Goal: Task Accomplishment & Management: Use online tool/utility

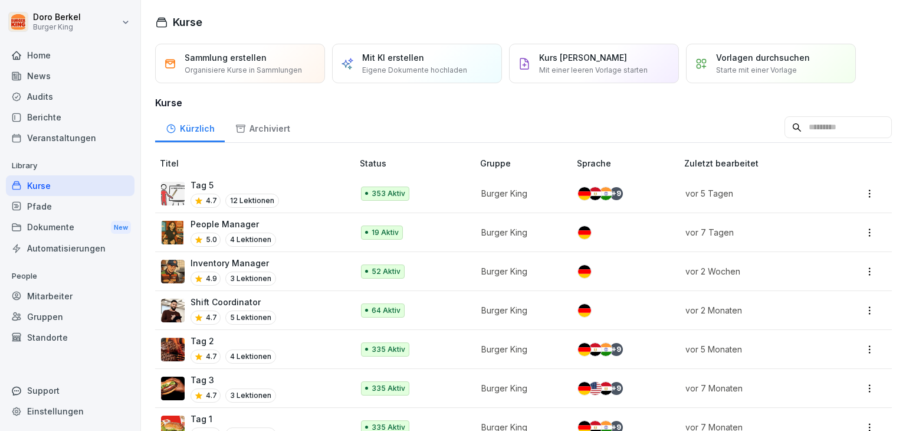
click at [44, 76] on div "News" at bounding box center [70, 75] width 129 height 21
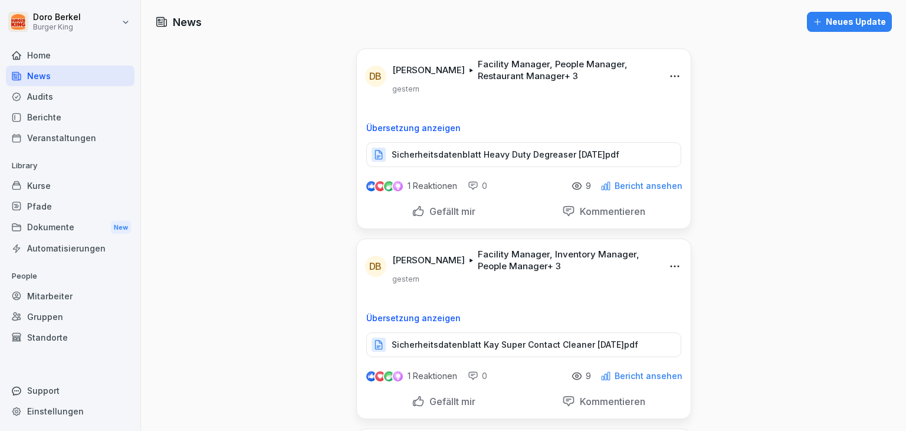
click at [820, 16] on div "Neues Update" at bounding box center [849, 21] width 73 height 13
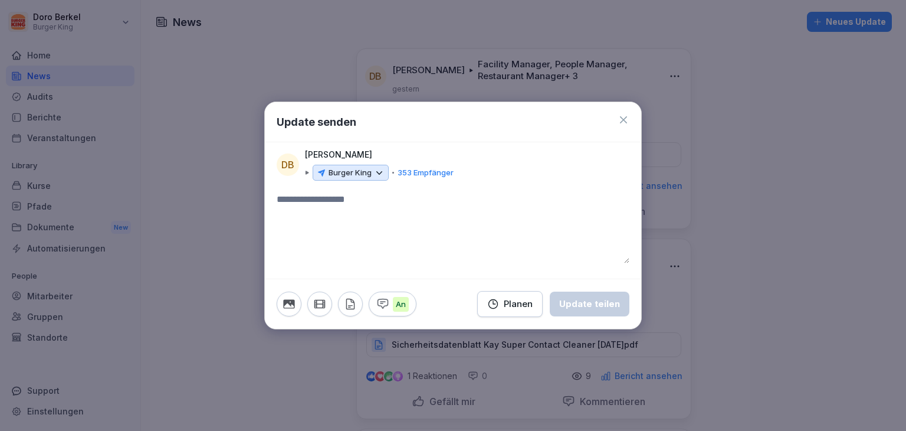
click at [374, 174] on icon at bounding box center [379, 173] width 11 height 11
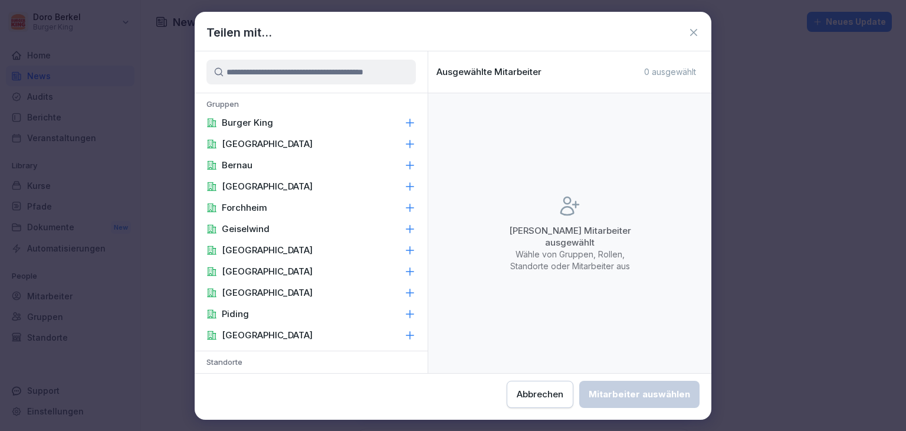
click at [282, 119] on div "Burger King" at bounding box center [311, 122] width 233 height 21
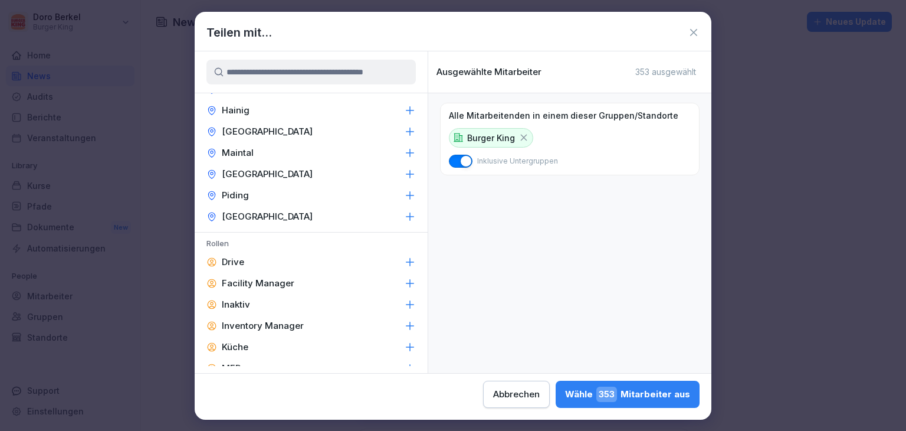
scroll to position [413, 0]
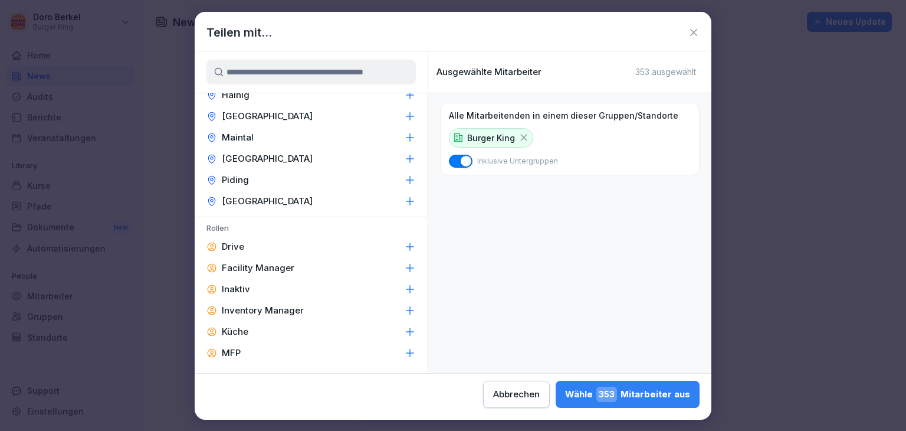
click at [279, 269] on p "Facility Manager" at bounding box center [258, 268] width 73 height 12
click at [290, 310] on p "Inventory Manager" at bounding box center [263, 310] width 82 height 12
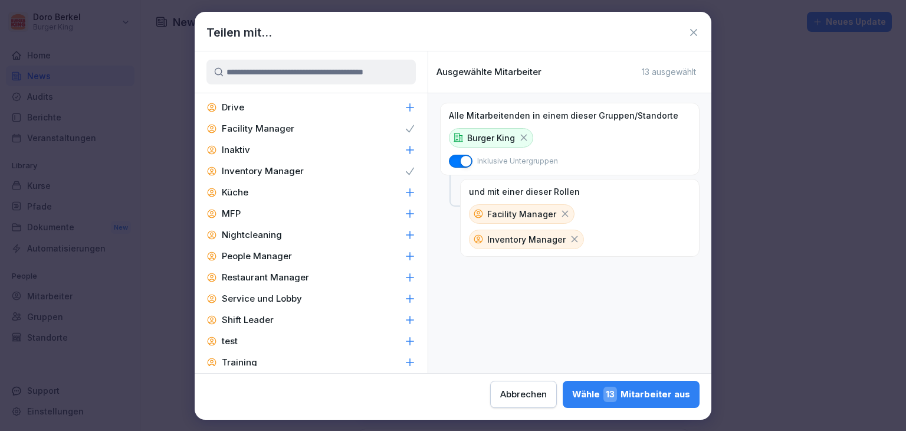
scroll to position [563, 0]
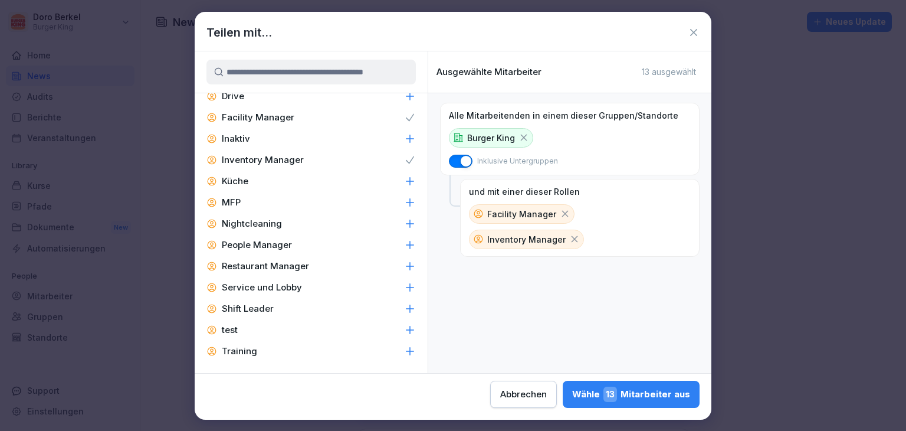
click at [278, 242] on p "People Manager" at bounding box center [257, 245] width 70 height 12
click at [283, 269] on p "Restaurant Manager" at bounding box center [265, 266] width 87 height 12
click at [264, 303] on p "Shift Leader" at bounding box center [248, 309] width 52 height 12
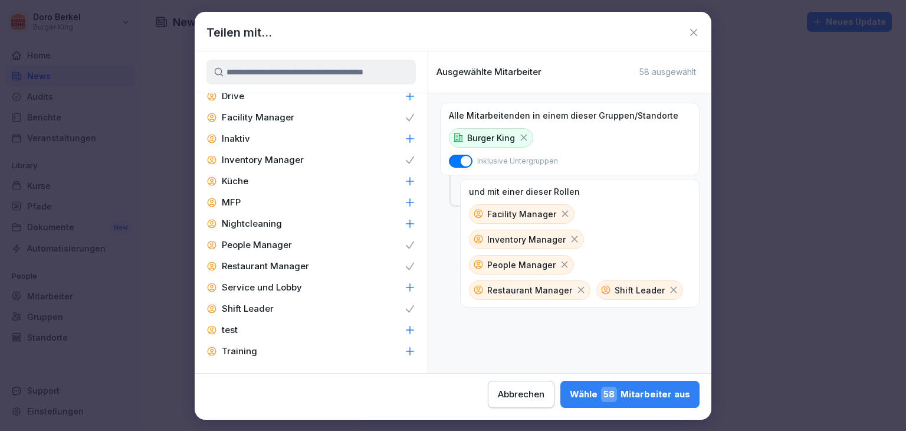
click at [638, 397] on div "Wähle 58 Mitarbeiter aus" at bounding box center [630, 393] width 120 height 15
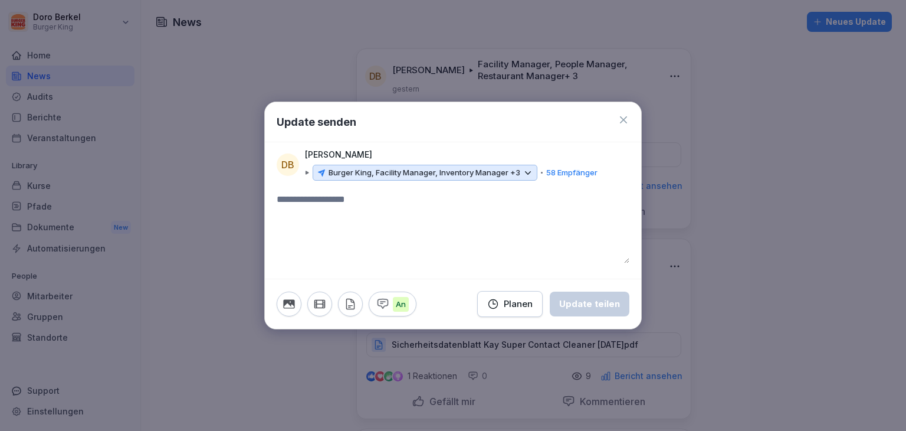
click at [352, 307] on icon "button" at bounding box center [350, 303] width 13 height 13
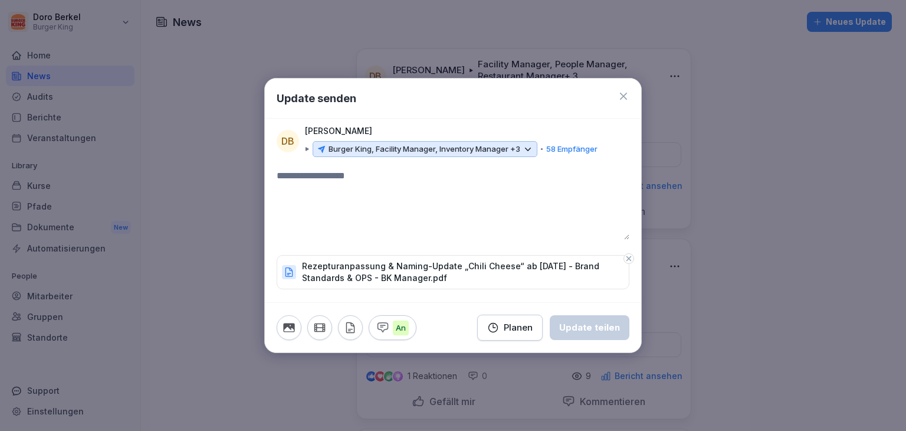
click at [333, 191] on textarea at bounding box center [453, 204] width 353 height 71
type textarea "**********"
click at [623, 327] on button "Update teilen" at bounding box center [590, 327] width 80 height 25
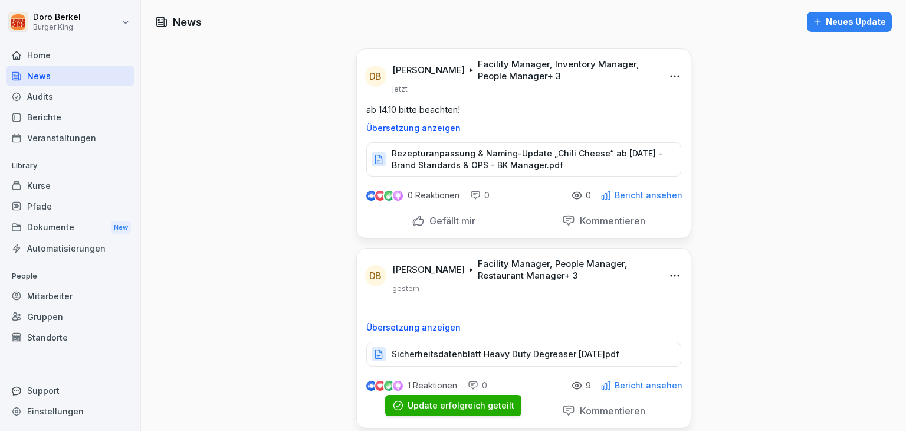
click at [846, 22] on div "Neues Update" at bounding box center [849, 21] width 73 height 13
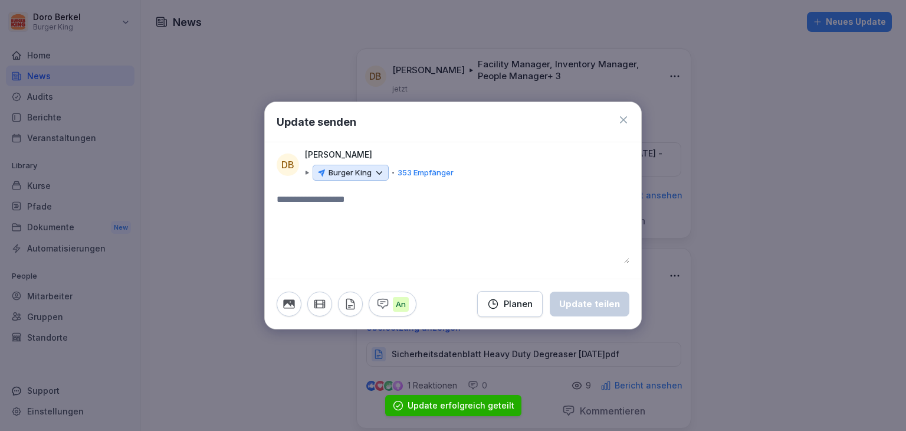
click at [363, 165] on div "Burger King" at bounding box center [351, 173] width 76 height 17
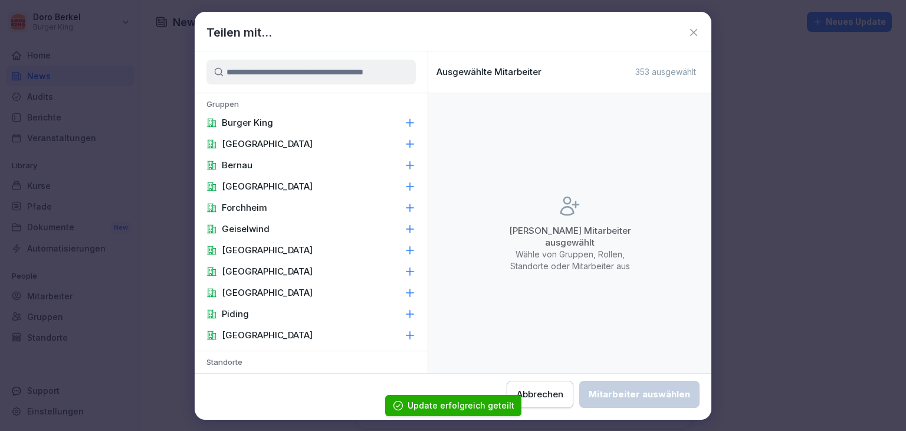
click at [285, 128] on div "Burger King" at bounding box center [311, 122] width 233 height 21
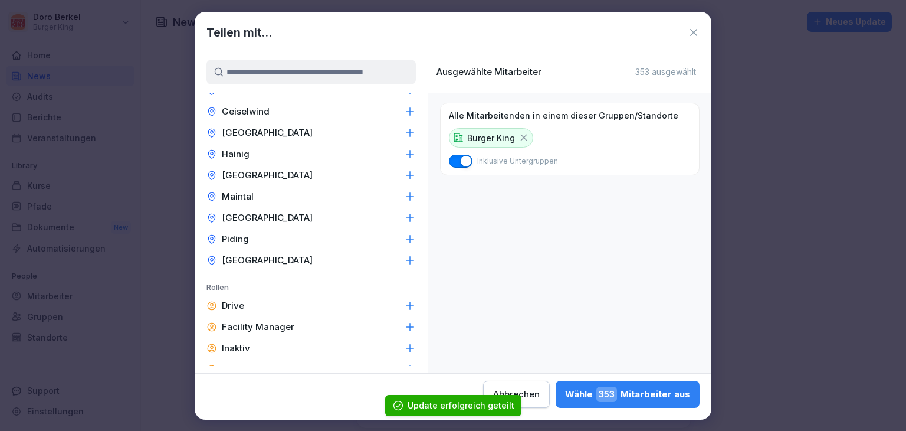
scroll to position [531, 0]
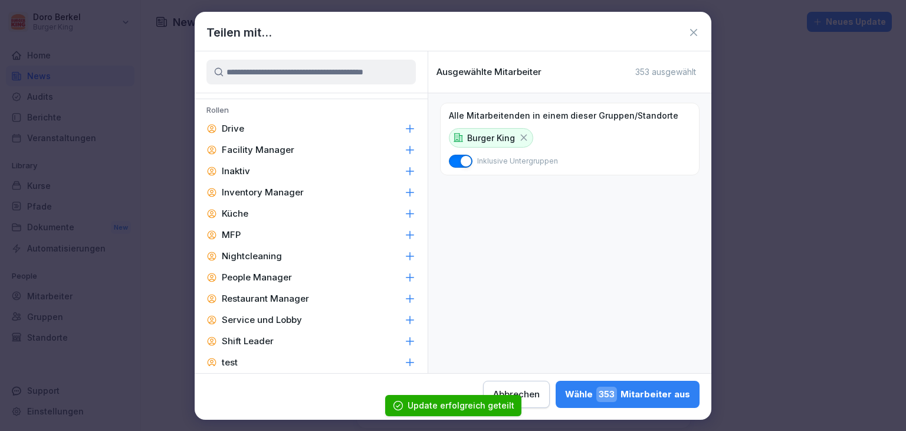
click at [281, 145] on p "Facility Manager" at bounding box center [258, 150] width 73 height 12
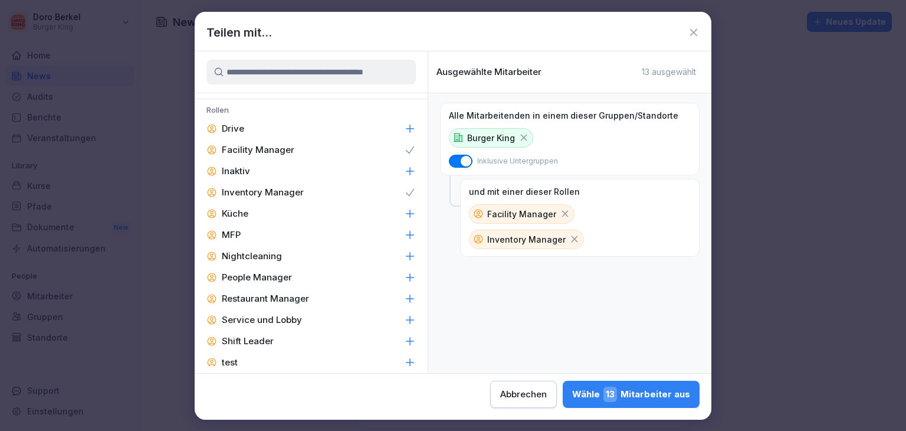
click at [281, 280] on p "People Manager" at bounding box center [257, 277] width 70 height 12
click at [288, 296] on p "Restaurant Manager" at bounding box center [265, 299] width 87 height 12
click at [281, 337] on div "Shift Leader" at bounding box center [311, 340] width 233 height 21
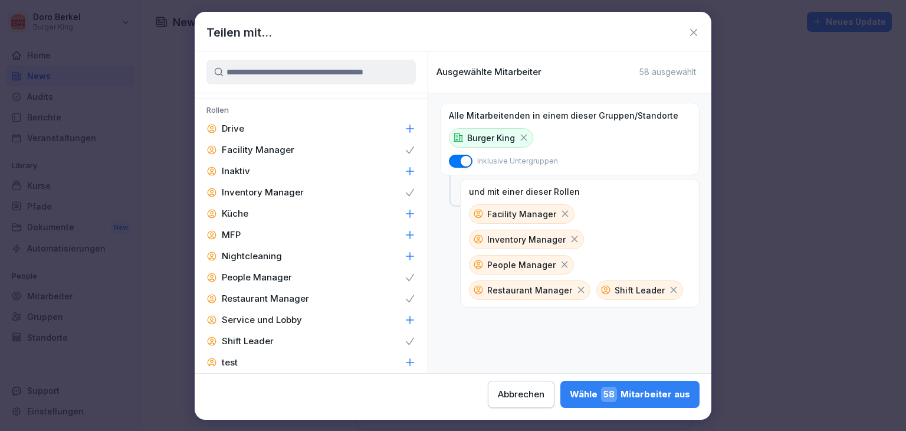
click at [658, 399] on div "Wähle 58 Mitarbeiter aus" at bounding box center [630, 393] width 120 height 15
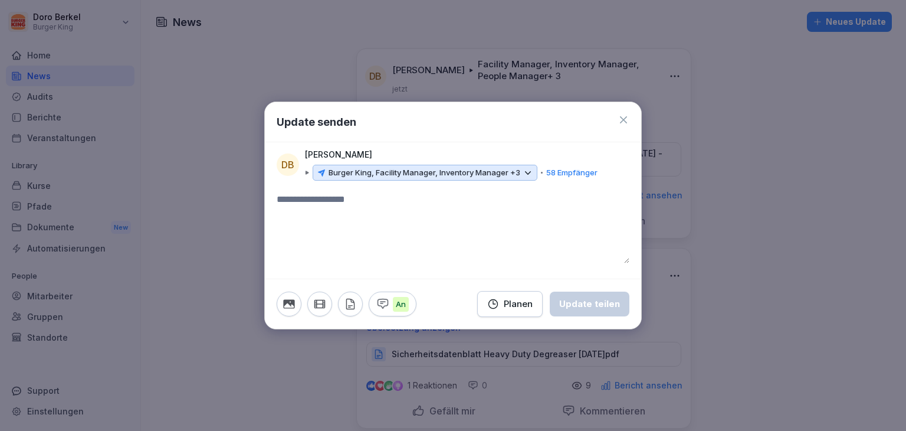
click at [355, 309] on icon "button" at bounding box center [350, 303] width 13 height 13
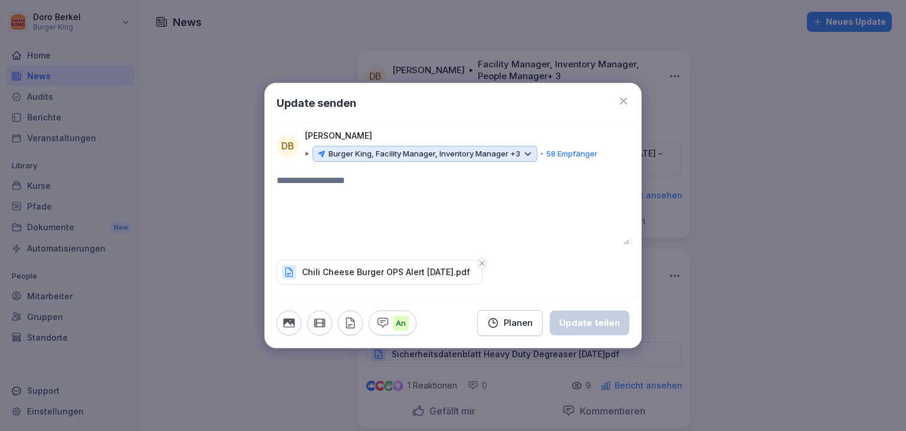
click at [343, 183] on textarea at bounding box center [453, 208] width 353 height 71
click at [613, 324] on div "Update teilen" at bounding box center [589, 322] width 61 height 13
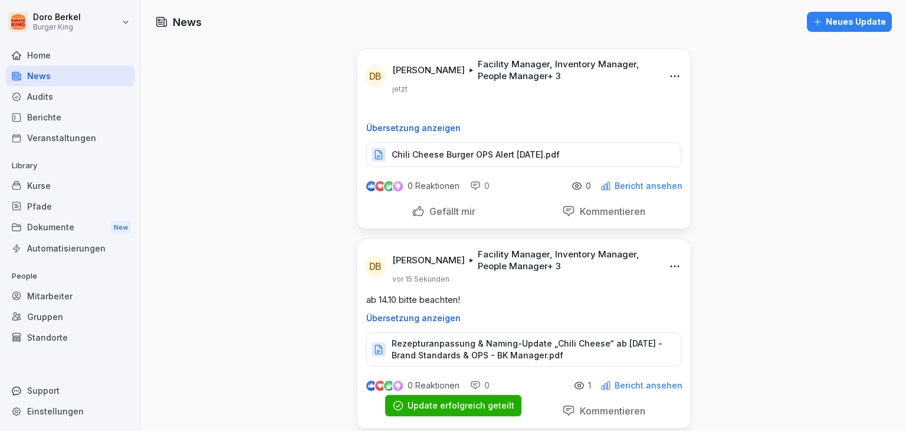
click at [851, 25] on div "Neues Update" at bounding box center [849, 21] width 73 height 13
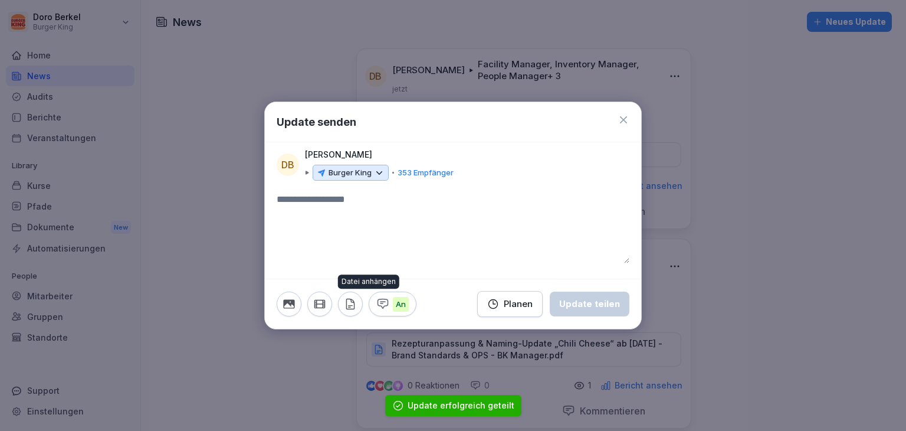
click at [347, 304] on icon "button" at bounding box center [350, 303] width 13 height 13
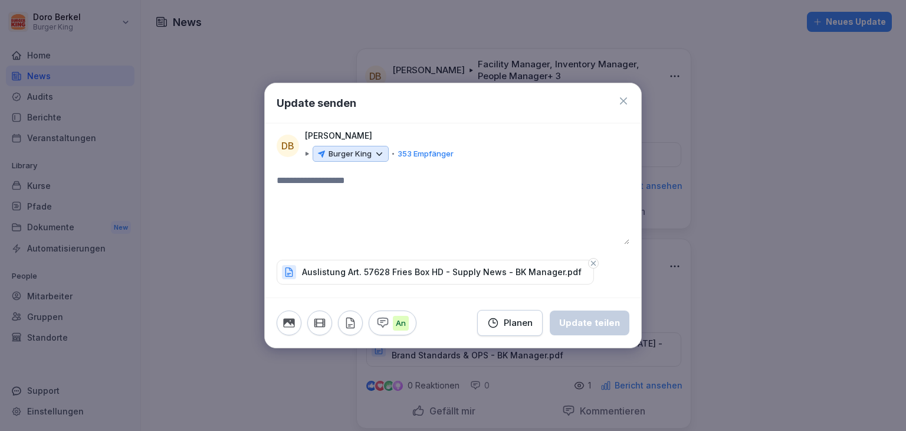
click at [376, 153] on icon at bounding box center [379, 154] width 11 height 11
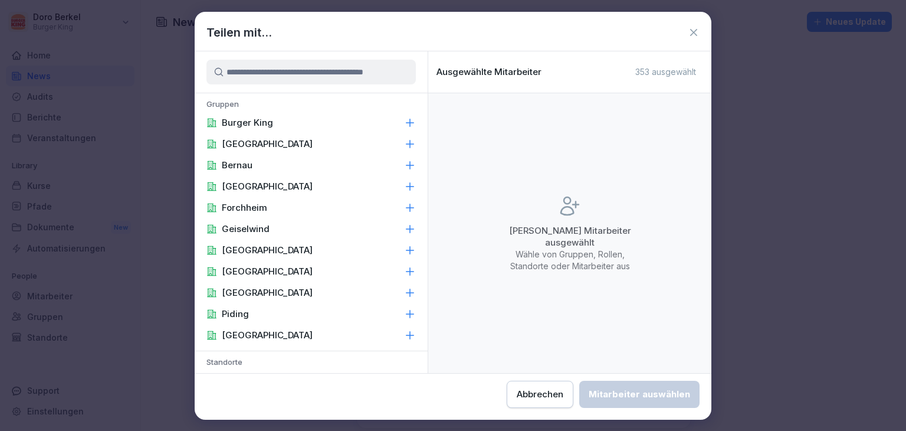
click at [252, 329] on p "[GEOGRAPHIC_DATA]" at bounding box center [267, 335] width 91 height 12
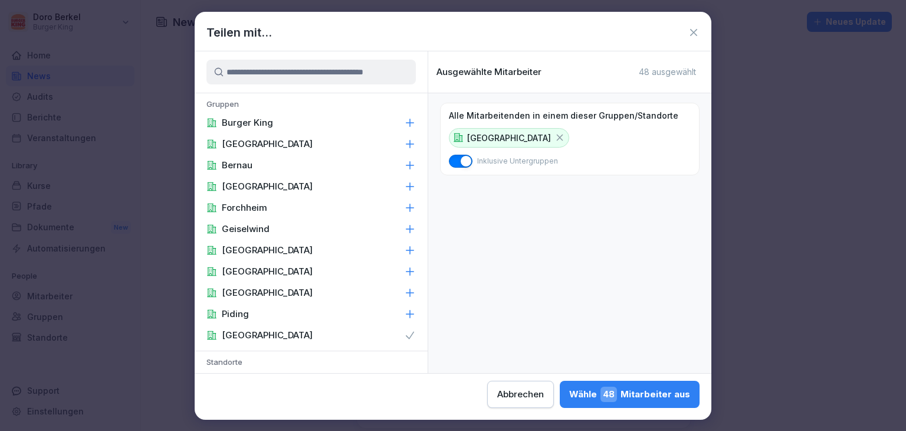
click at [251, 179] on div "[GEOGRAPHIC_DATA]" at bounding box center [311, 186] width 233 height 21
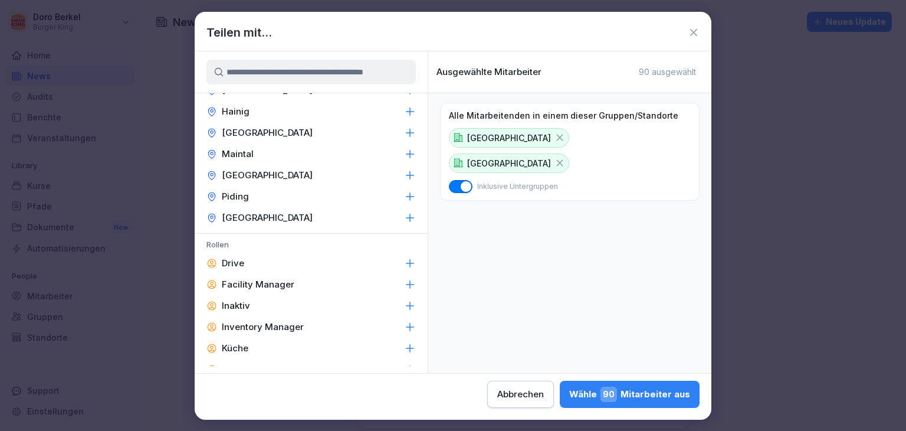
scroll to position [472, 0]
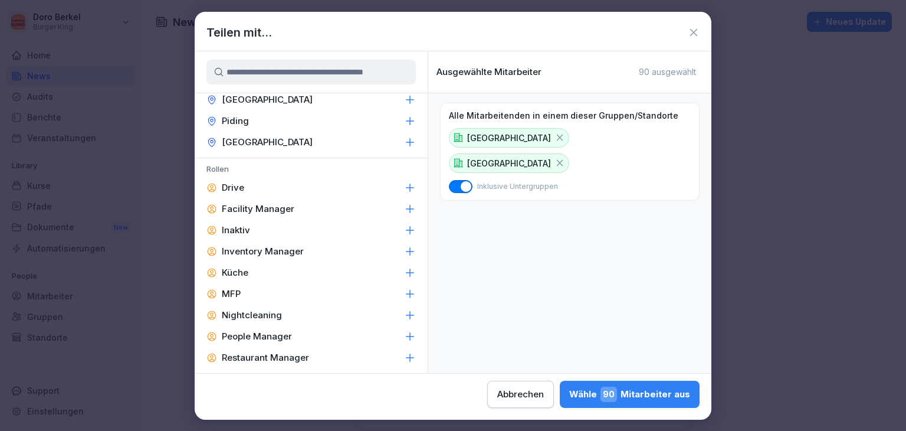
click at [275, 207] on p "Facility Manager" at bounding box center [258, 209] width 73 height 12
drag, startPoint x: 275, startPoint y: 207, endPoint x: 288, endPoint y: 245, distance: 40.3
click at [288, 245] on p "Inventory Manager" at bounding box center [263, 251] width 82 height 12
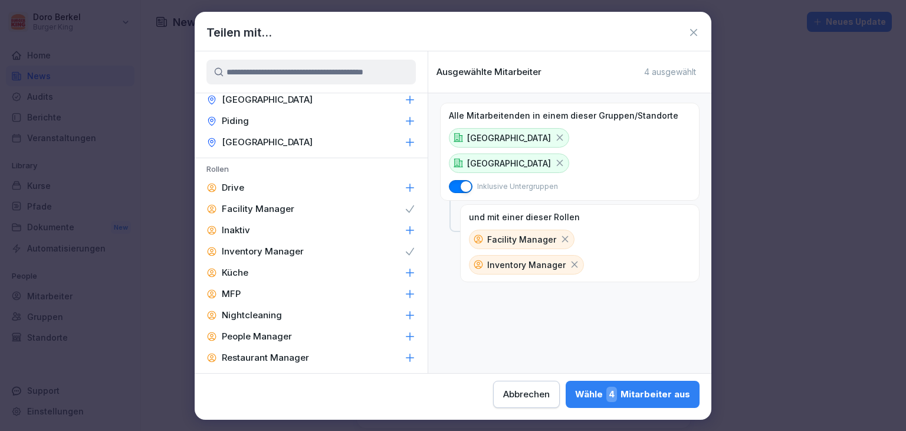
click at [270, 333] on p "People Manager" at bounding box center [257, 336] width 70 height 12
click at [271, 350] on div "Restaurant Manager" at bounding box center [311, 357] width 233 height 21
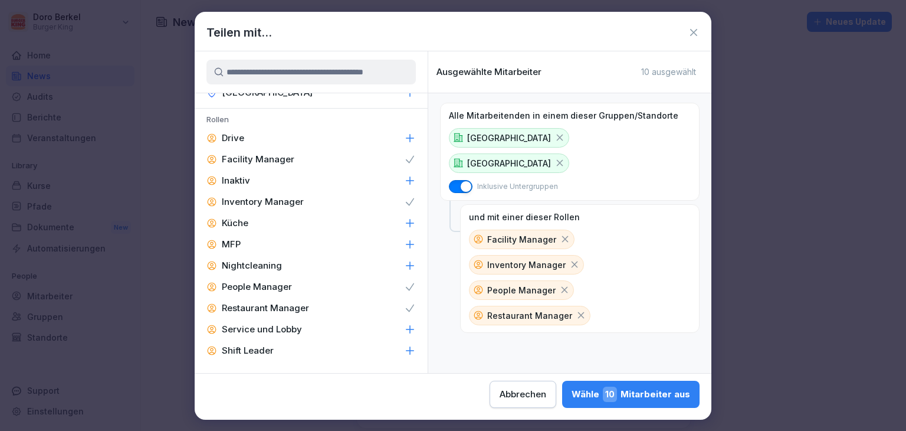
scroll to position [563, 0]
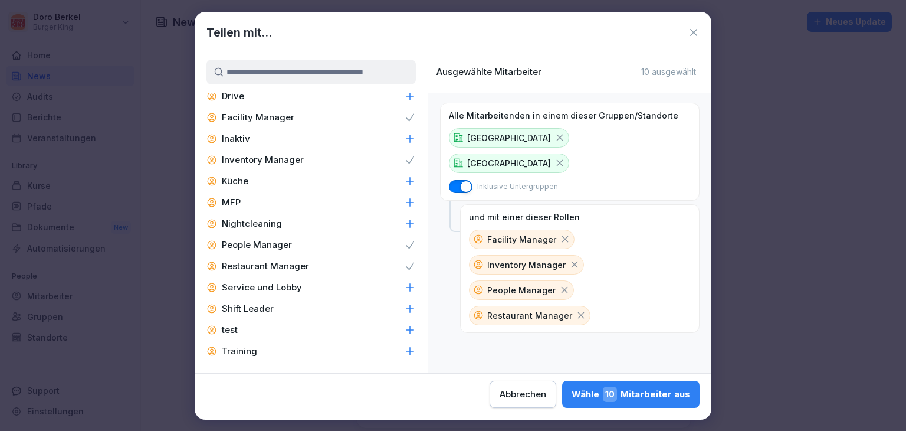
click at [274, 310] on div "Shift Leader" at bounding box center [311, 308] width 233 height 21
click at [625, 393] on div "Wähle 18 Mitarbeiter aus" at bounding box center [631, 393] width 119 height 15
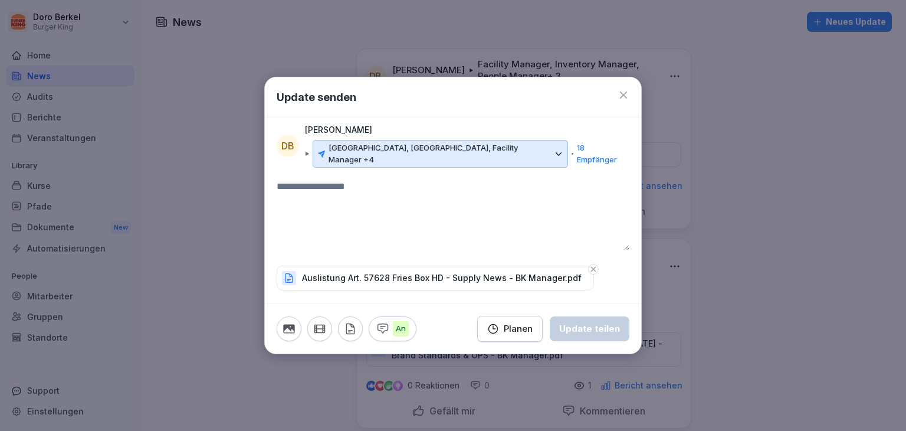
click at [324, 193] on textarea at bounding box center [453, 214] width 353 height 71
click at [580, 323] on div "Update teilen" at bounding box center [589, 328] width 61 height 13
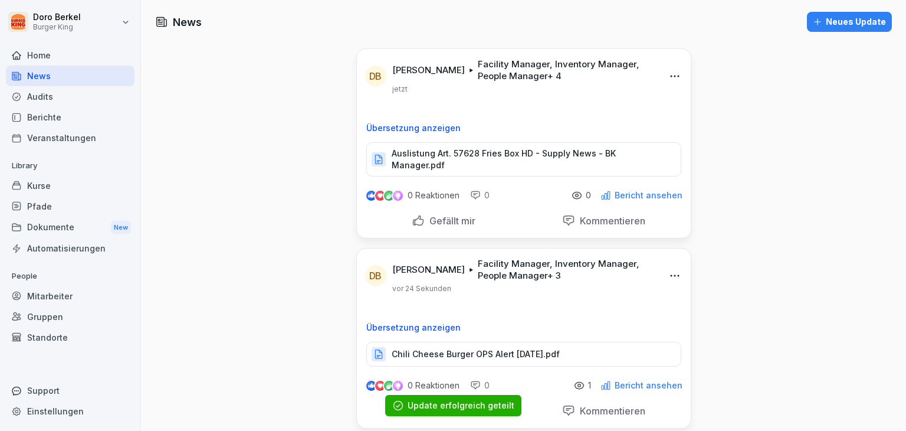
click at [44, 231] on div "Dokumente New" at bounding box center [70, 227] width 129 height 22
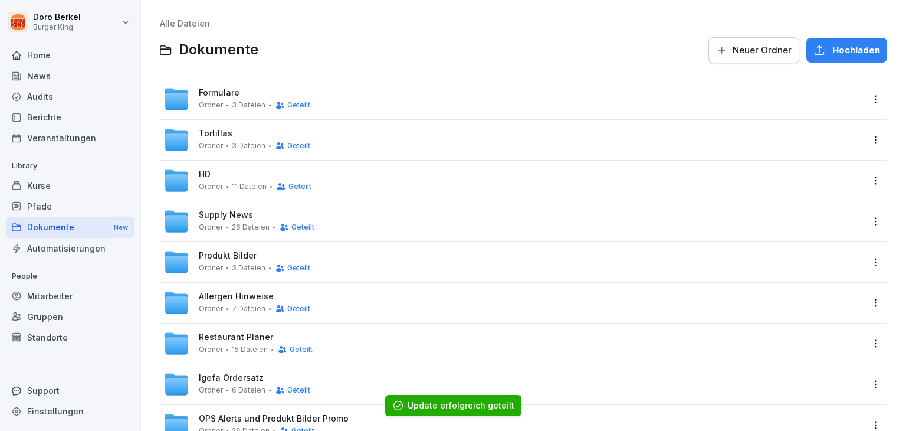
click at [215, 172] on div "HD Ordner 11 Dateien Geteilt" at bounding box center [255, 180] width 113 height 22
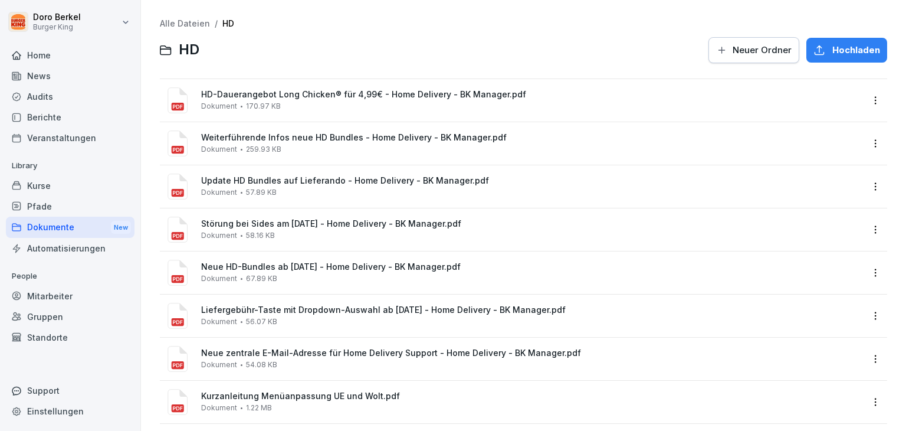
click at [832, 52] on span "Hochladen" at bounding box center [856, 50] width 48 height 13
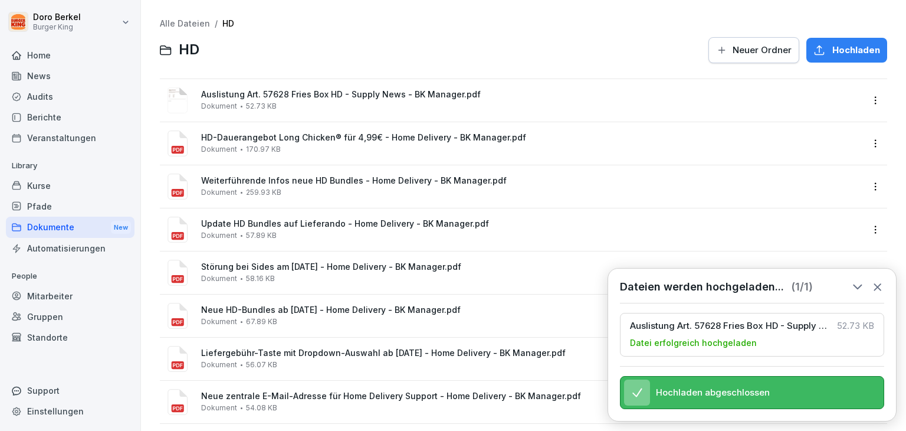
click at [50, 227] on div "Dokumente New" at bounding box center [70, 227] width 129 height 22
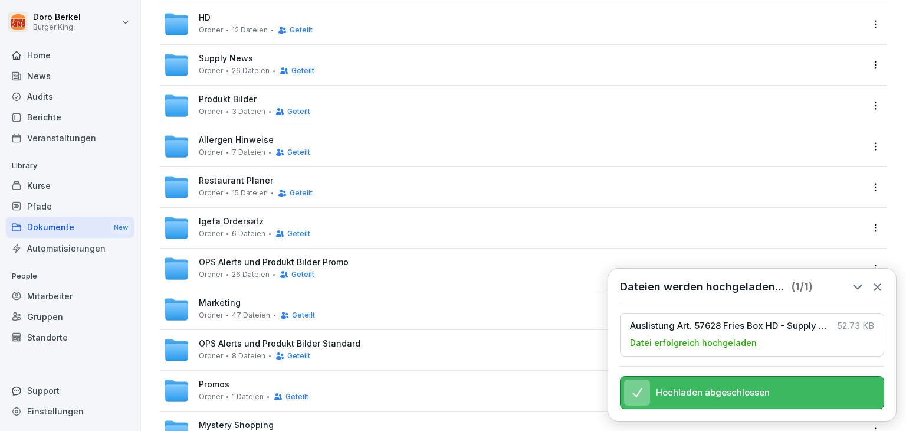
scroll to position [177, 0]
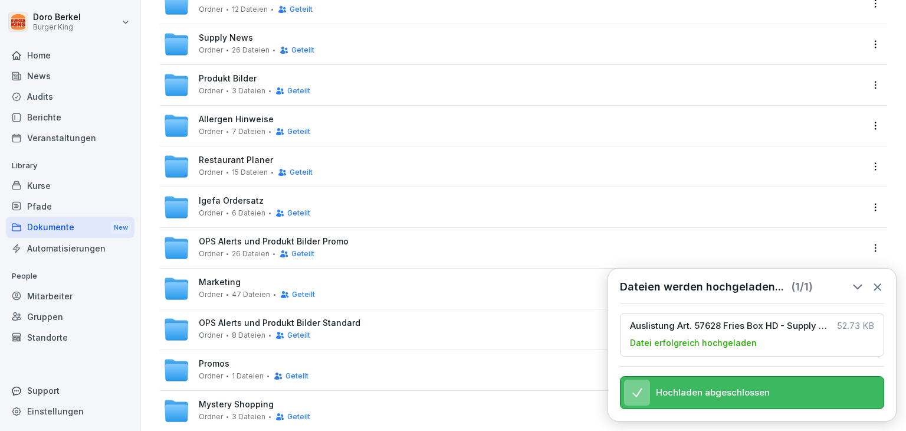
click at [267, 320] on span "OPS Alerts und Produkt Bilder Standard" at bounding box center [280, 323] width 162 height 10
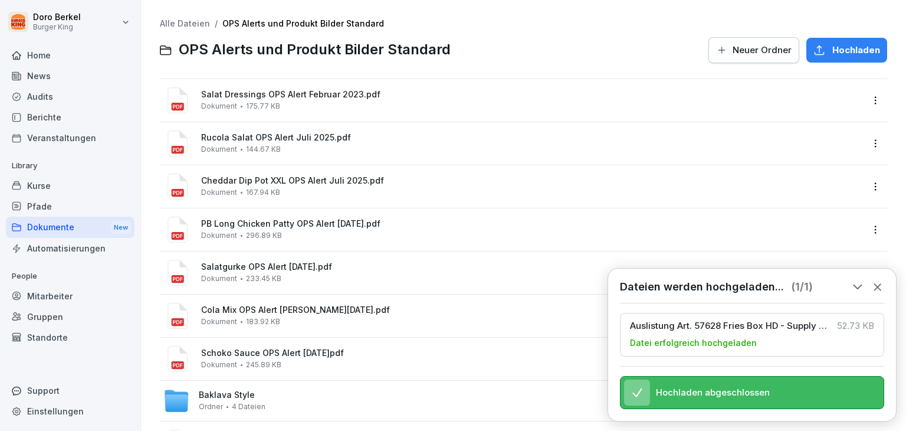
click at [823, 55] on div "Hochladen" at bounding box center [846, 50] width 67 height 13
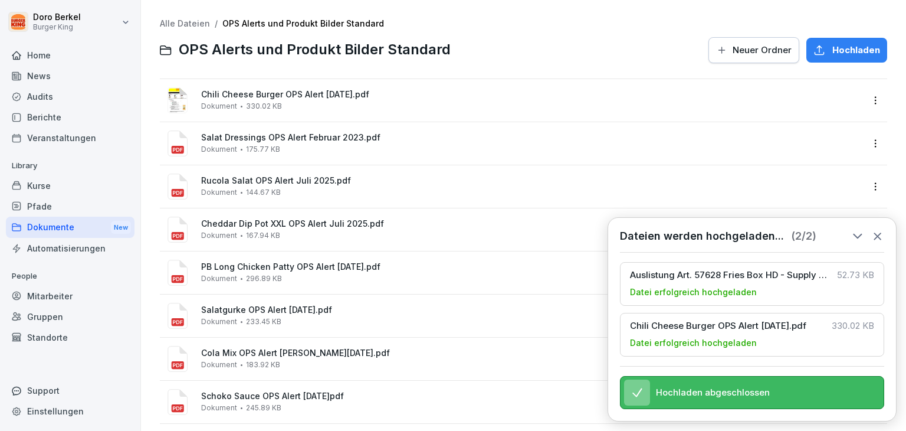
click at [61, 227] on div "Dokumente New" at bounding box center [70, 227] width 129 height 22
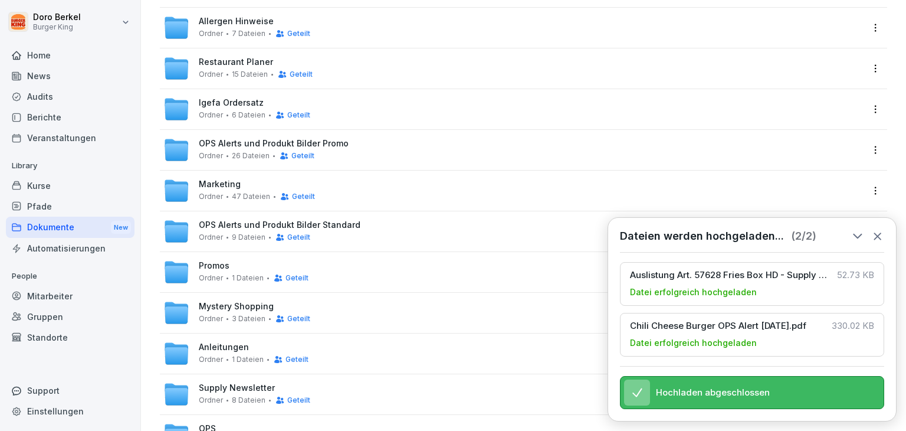
scroll to position [354, 0]
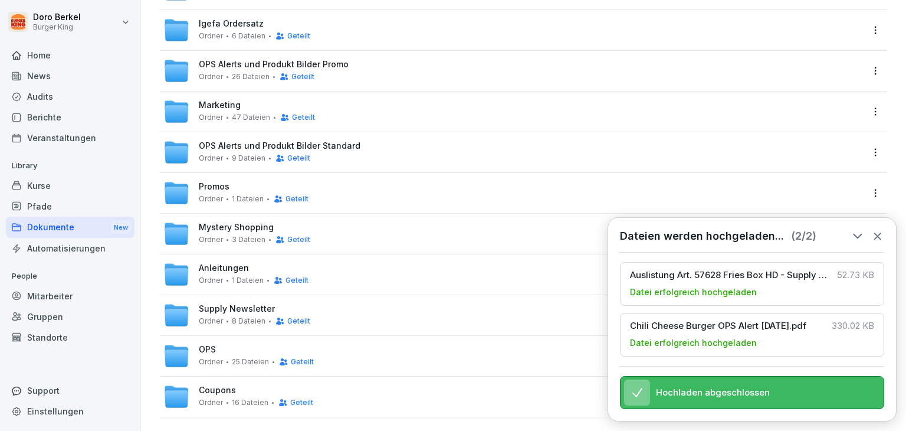
click at [228, 352] on div "OPS Ordner 25 Dateien Geteilt" at bounding box center [256, 355] width 115 height 22
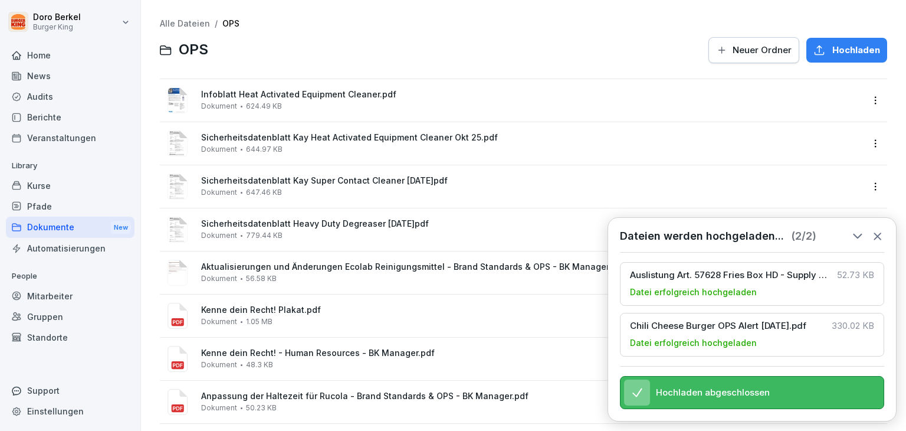
click at [832, 52] on span "Hochladen" at bounding box center [856, 50] width 48 height 13
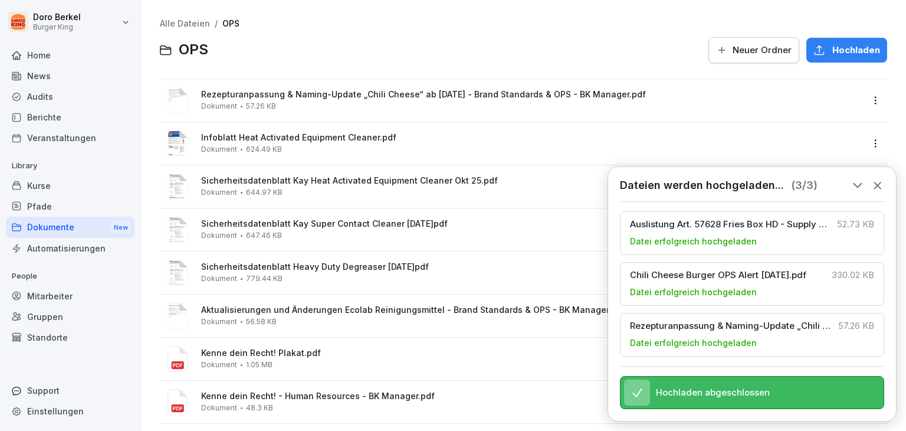
click at [178, 24] on link "Alle Dateien" at bounding box center [185, 23] width 50 height 10
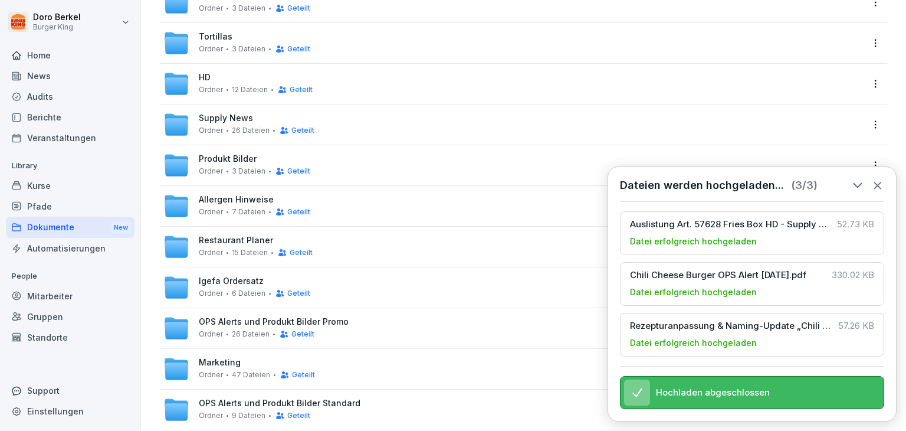
scroll to position [118, 0]
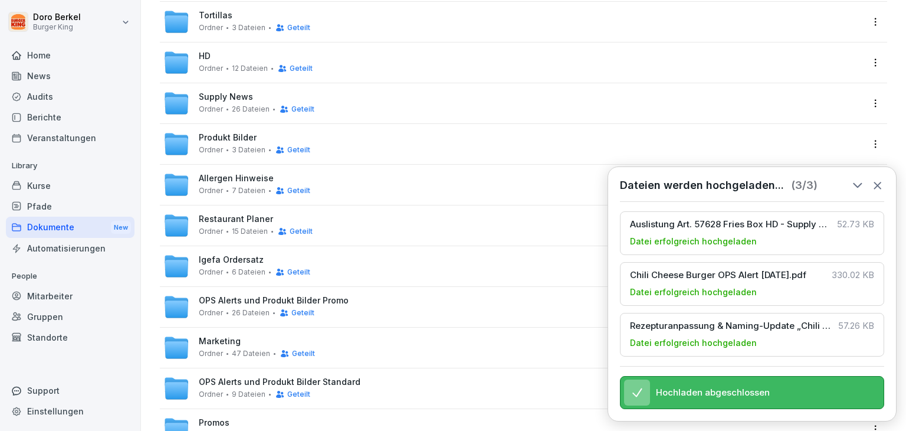
click at [252, 301] on span "OPS Alerts und Produkt Bilder Promo" at bounding box center [274, 301] width 150 height 10
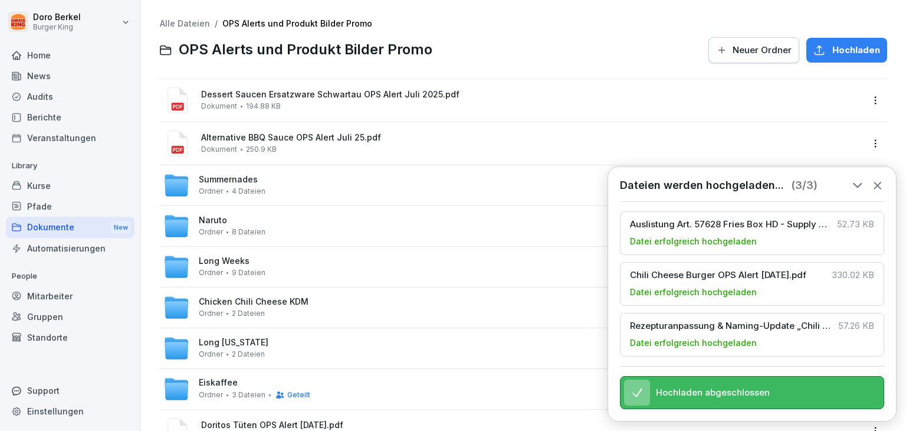
click at [181, 24] on link "Alle Dateien" at bounding box center [185, 23] width 50 height 10
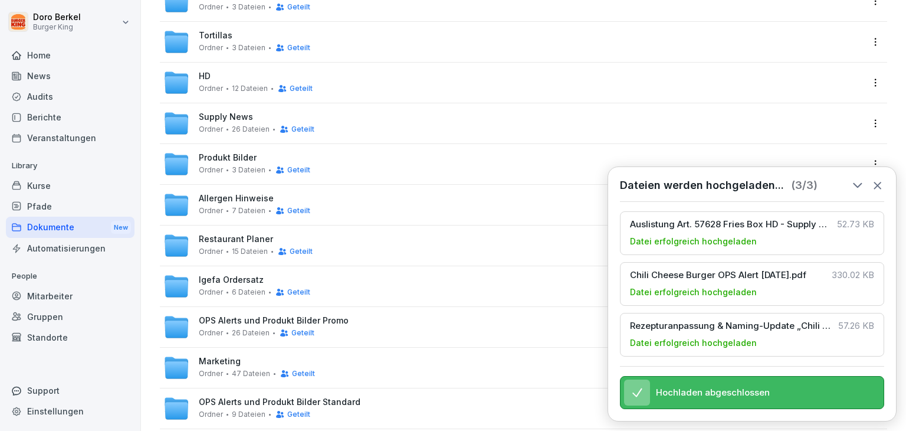
scroll to position [118, 0]
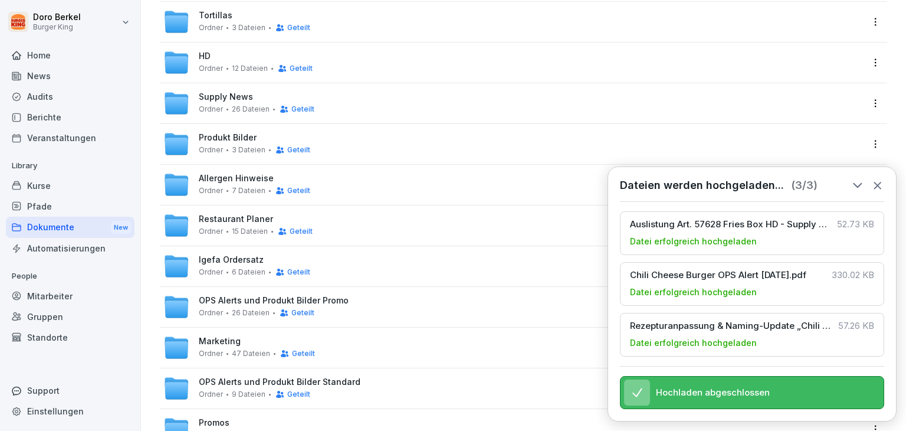
click at [260, 390] on span "9 Dateien" at bounding box center [249, 394] width 34 height 8
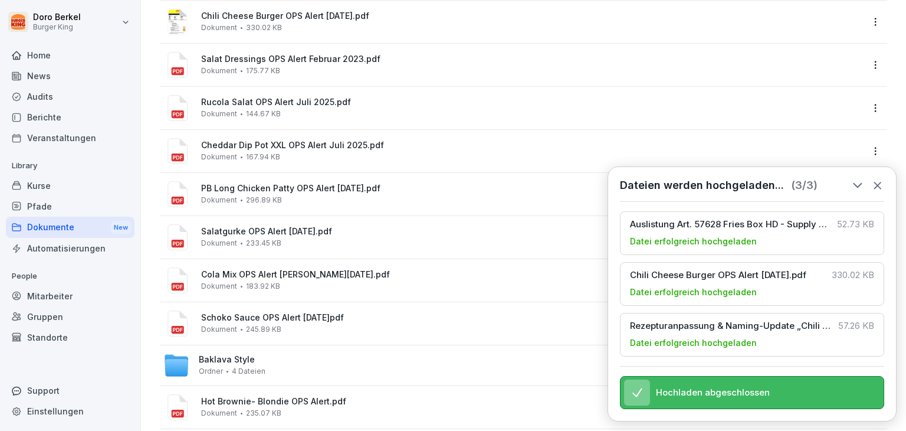
scroll to position [104, 0]
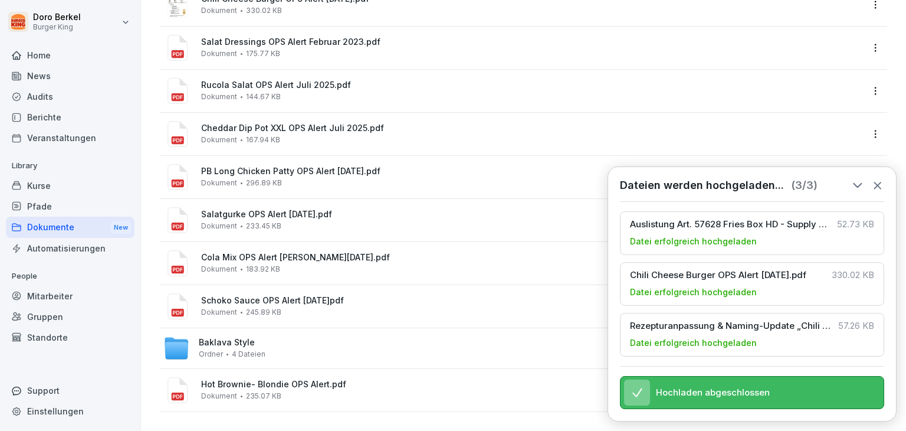
click at [880, 179] on icon at bounding box center [877, 185] width 13 height 13
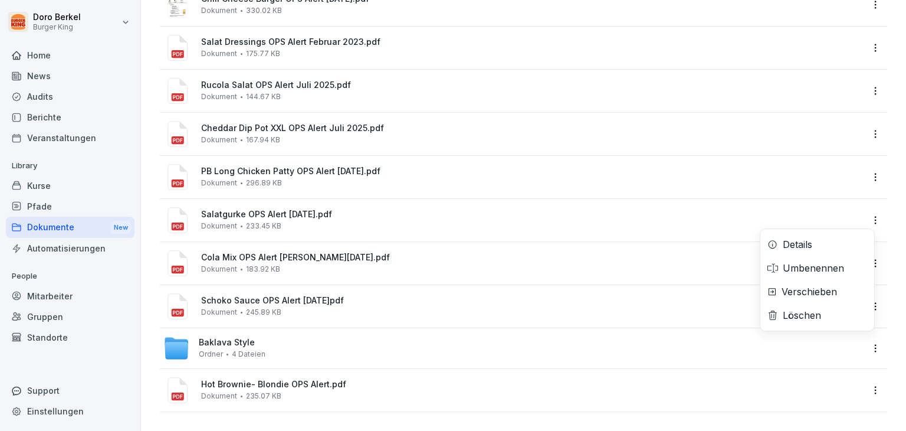
click at [864, 338] on html "[PERSON_NAME] Burger King Home News Audits Berichte Veranstaltungen Library Kur…" at bounding box center [453, 215] width 906 height 431
click at [818, 293] on div "Verschieben" at bounding box center [809, 291] width 55 height 14
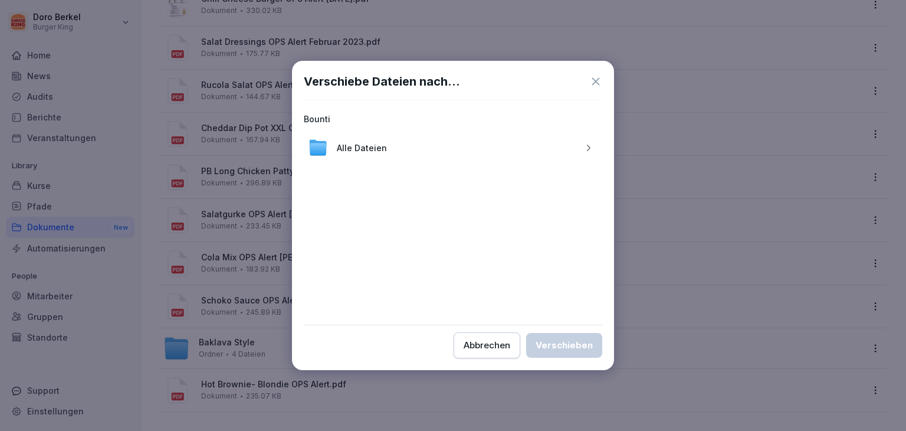
click at [578, 144] on div "Alle Dateien" at bounding box center [453, 147] width 298 height 28
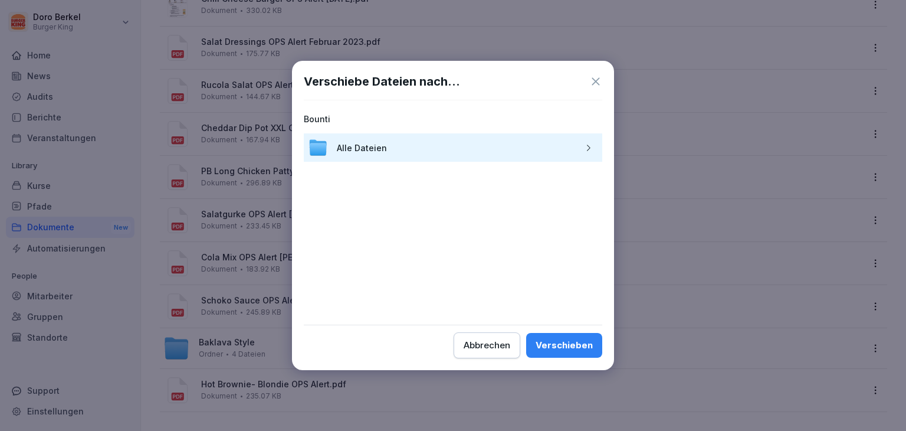
click at [586, 146] on icon "button" at bounding box center [588, 147] width 9 height 9
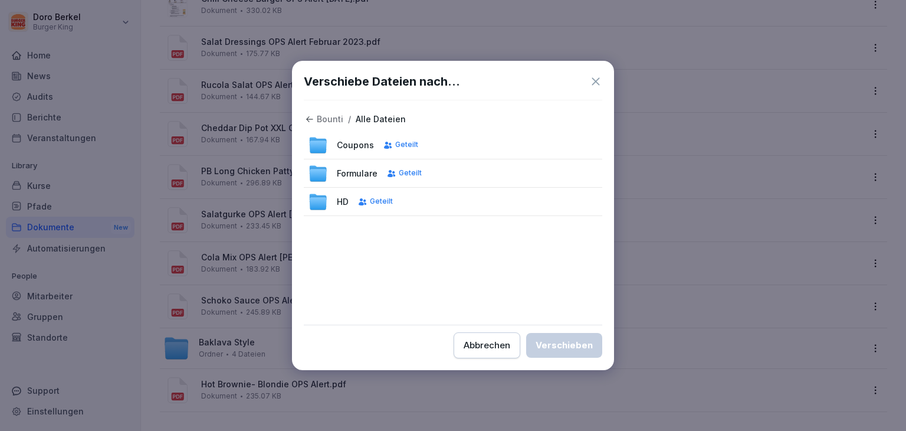
scroll to position [87, 0]
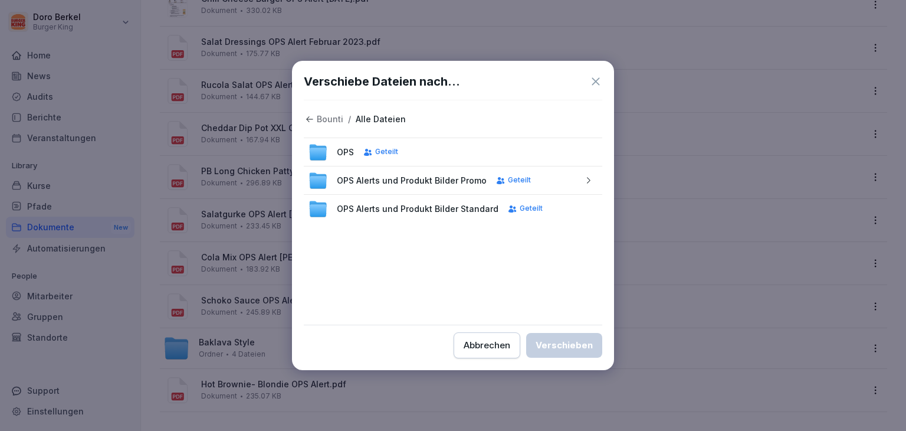
click at [584, 182] on icon "button" at bounding box center [588, 180] width 9 height 9
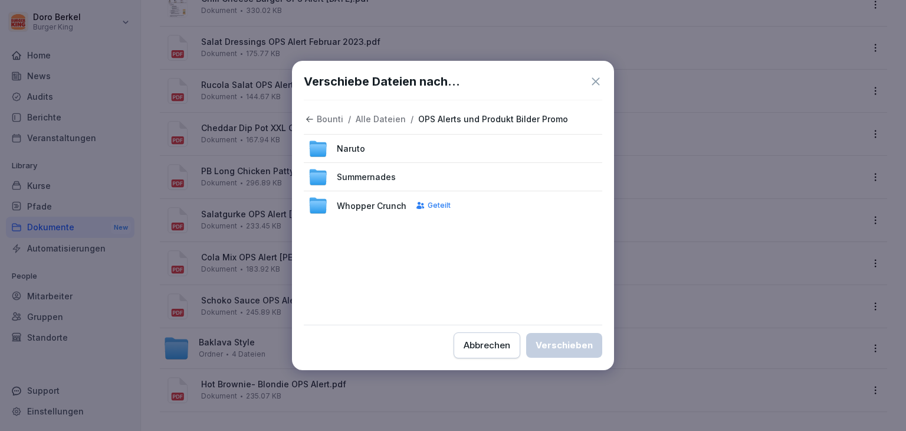
scroll to position [112, 0]
click at [434, 268] on div "Bounti / Alle Dateien / OPS Alerts und Produkt Bilder Promo Chicken Chili Chees…" at bounding box center [453, 212] width 298 height 201
click at [380, 121] on p "Alle Dateien" at bounding box center [381, 119] width 50 height 10
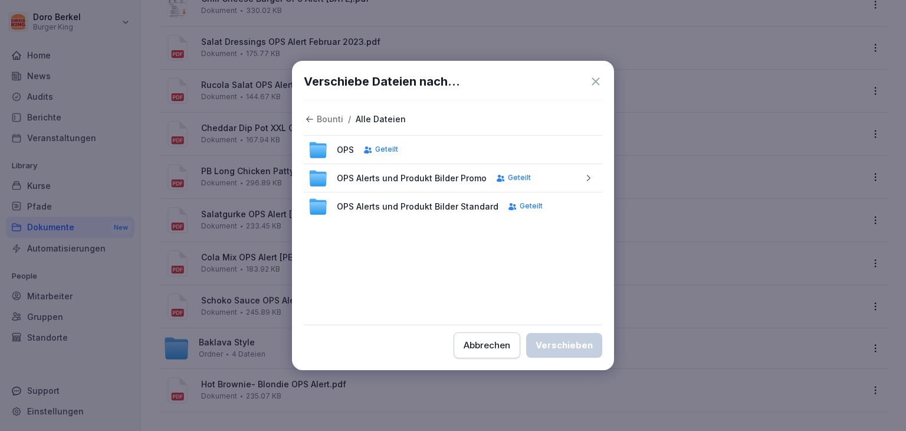
scroll to position [235, 0]
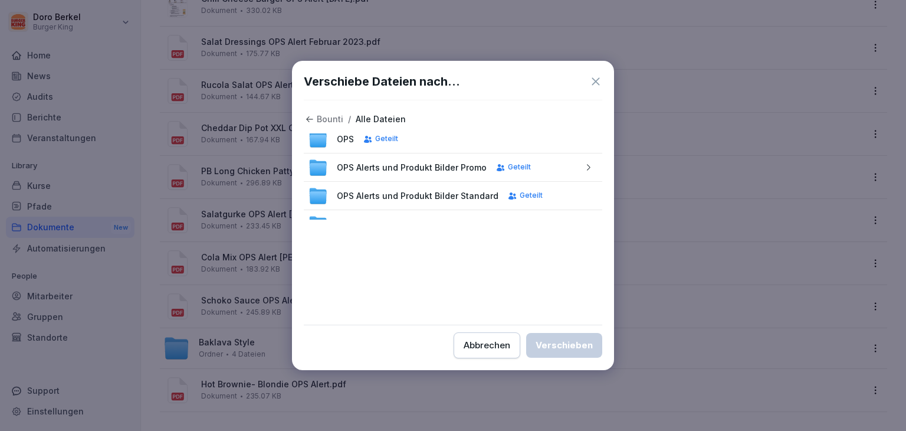
click at [584, 169] on icon "button" at bounding box center [588, 167] width 9 height 9
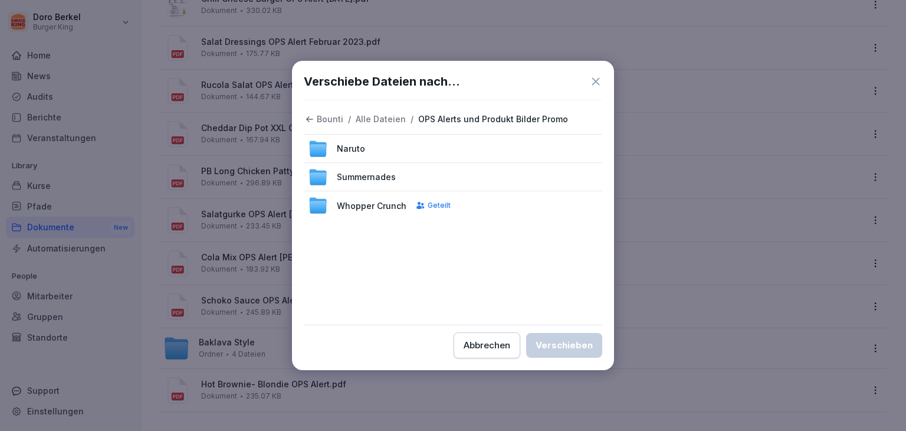
click at [495, 350] on div "Abbrechen" at bounding box center [487, 345] width 47 height 13
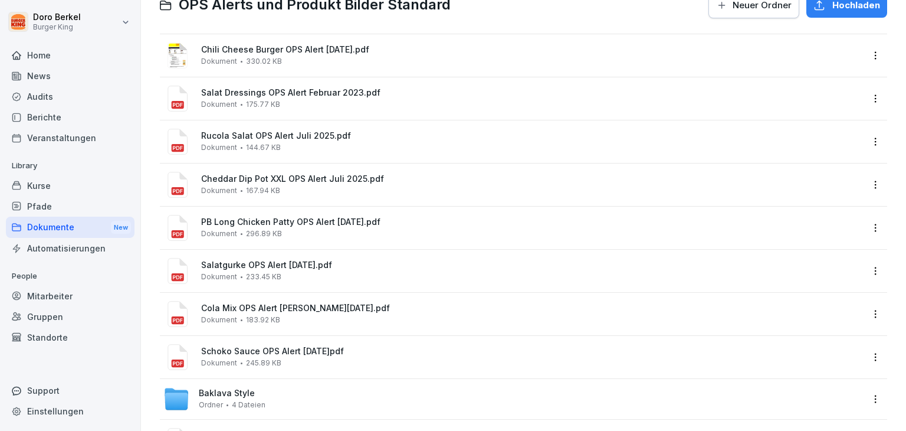
scroll to position [104, 0]
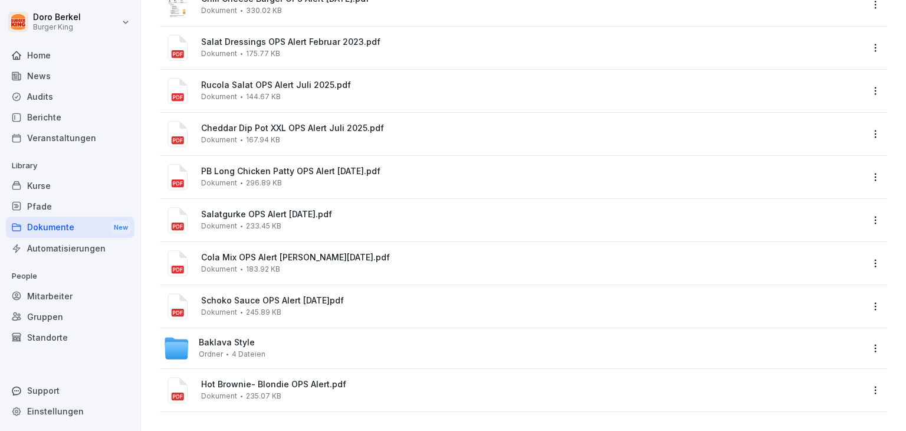
click at [865, 336] on html "[PERSON_NAME] Burger King Home News Audits Berichte Veranstaltungen Library Kur…" at bounding box center [453, 215] width 906 height 431
click at [829, 293] on div "Verschieben" at bounding box center [809, 291] width 55 height 14
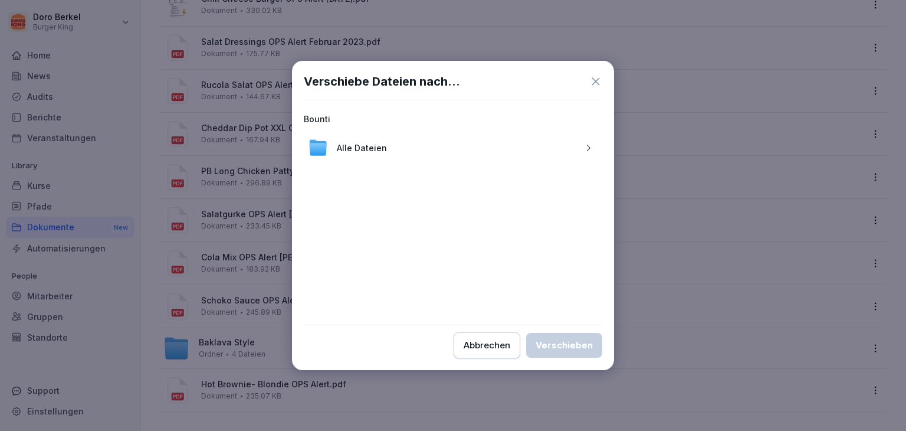
click at [589, 147] on icon "button" at bounding box center [588, 147] width 9 height 9
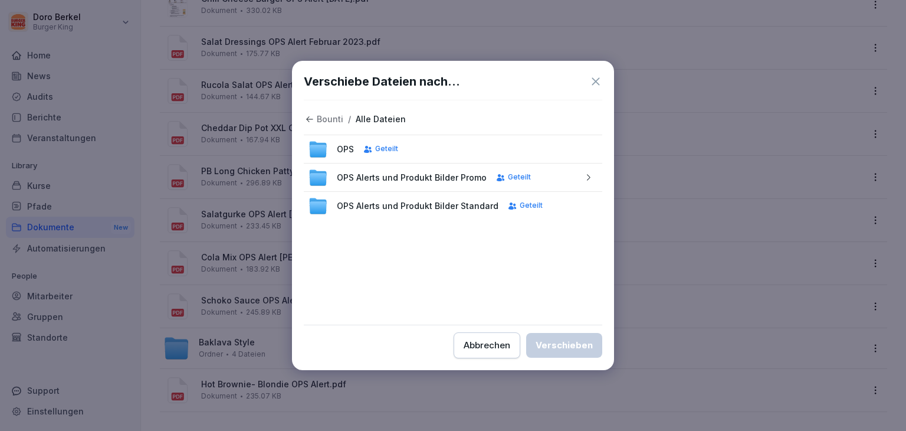
scroll to position [232, 0]
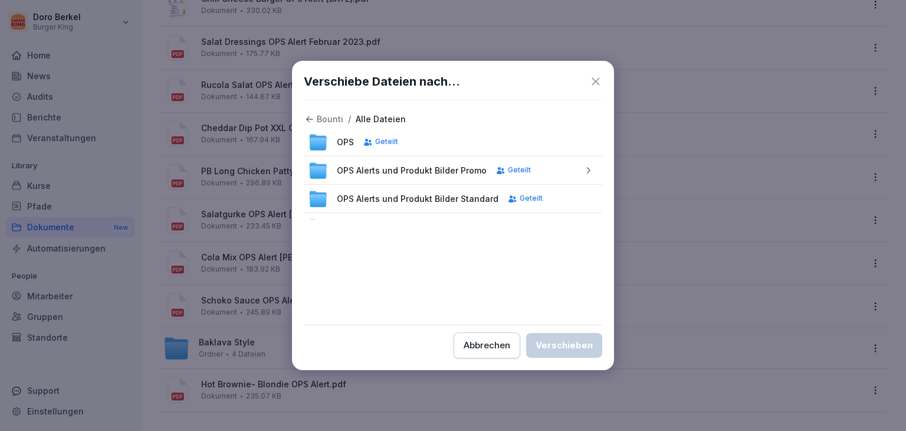
click at [584, 170] on icon "button" at bounding box center [588, 170] width 9 height 9
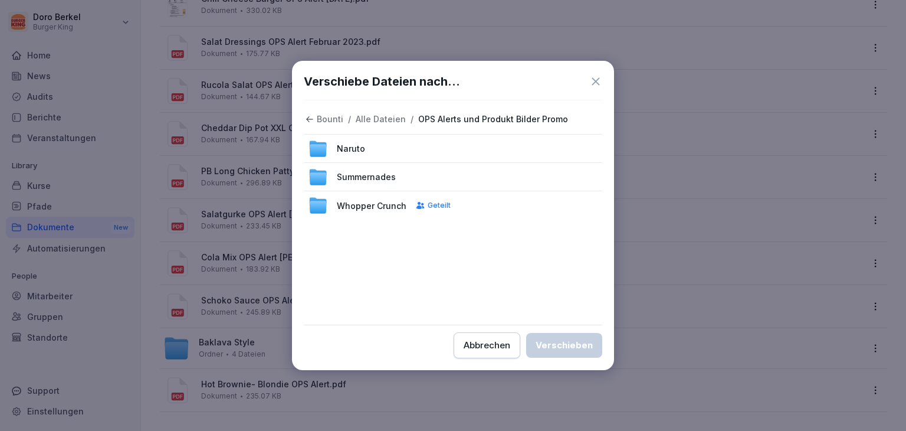
scroll to position [112, 0]
click at [593, 78] on icon at bounding box center [595, 81] width 13 height 13
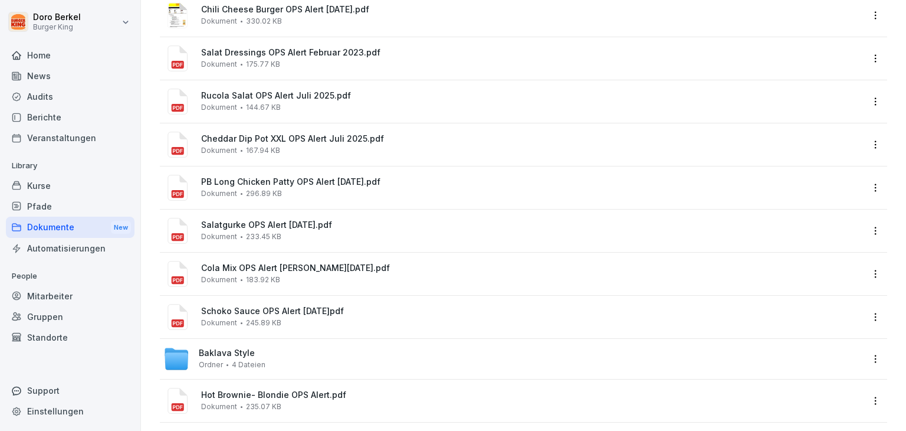
scroll to position [104, 0]
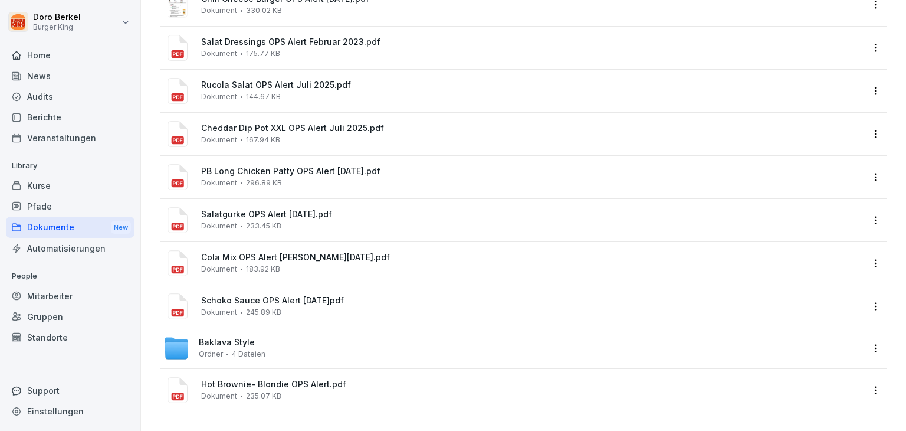
click at [870, 338] on html "[PERSON_NAME] Burger King Home News Audits Berichte Veranstaltungen Library Kur…" at bounding box center [453, 215] width 906 height 431
click at [818, 291] on div "Verschieben" at bounding box center [809, 291] width 55 height 14
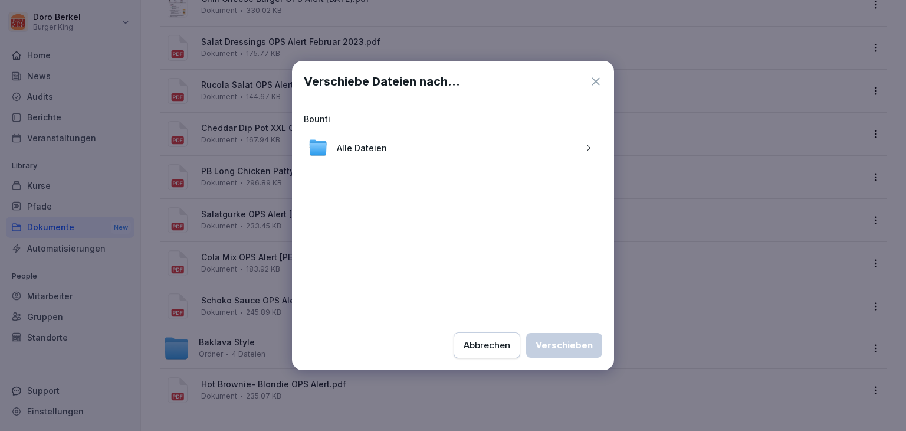
click at [592, 149] on div "button" at bounding box center [588, 147] width 19 height 9
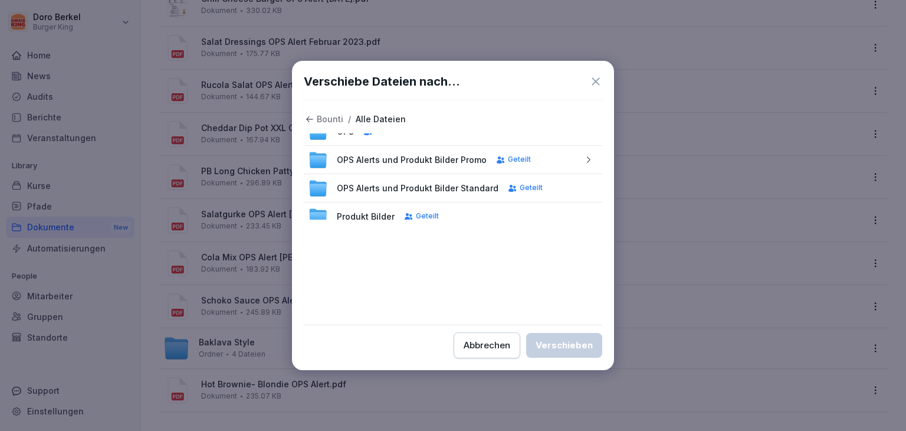
scroll to position [246, 0]
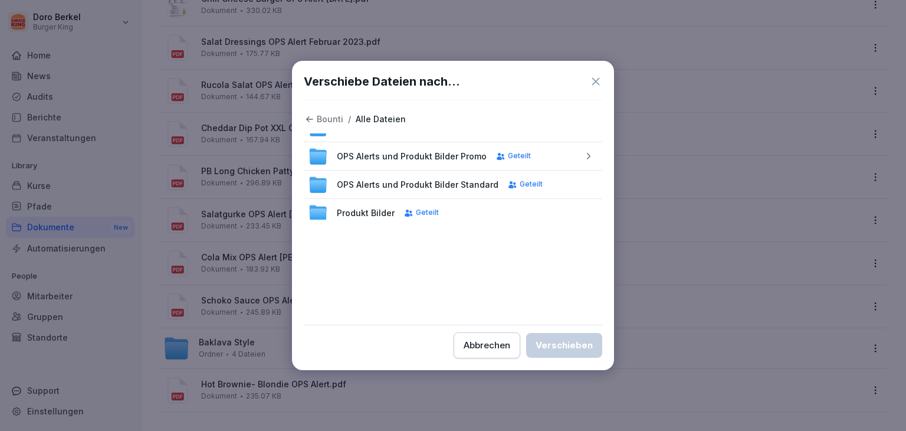
click at [584, 155] on icon "button" at bounding box center [588, 156] width 9 height 9
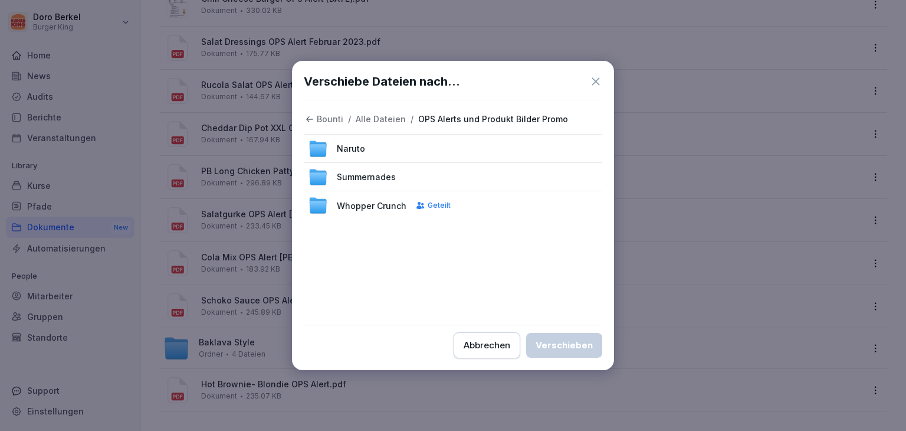
click at [605, 80] on div "Verschiebe Dateien nach… Bounti / Alle Dateien / OPS Alerts und Produkt Bilder …" at bounding box center [453, 215] width 322 height 309
click at [602, 81] on icon at bounding box center [595, 81] width 13 height 13
